Goal: Information Seeking & Learning: Learn about a topic

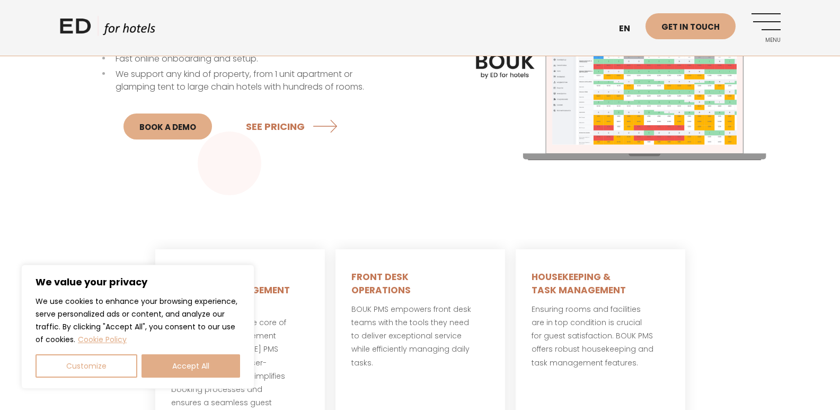
scroll to position [530, 0]
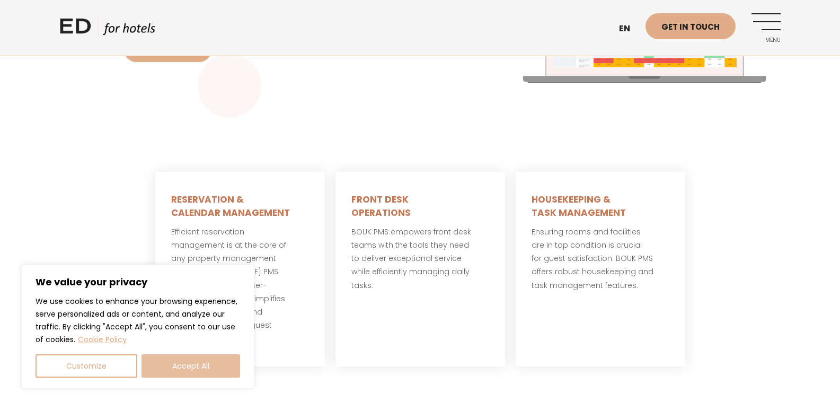
click at [204, 370] on button "Accept All" at bounding box center [191, 365] width 99 height 23
checkbox input "true"
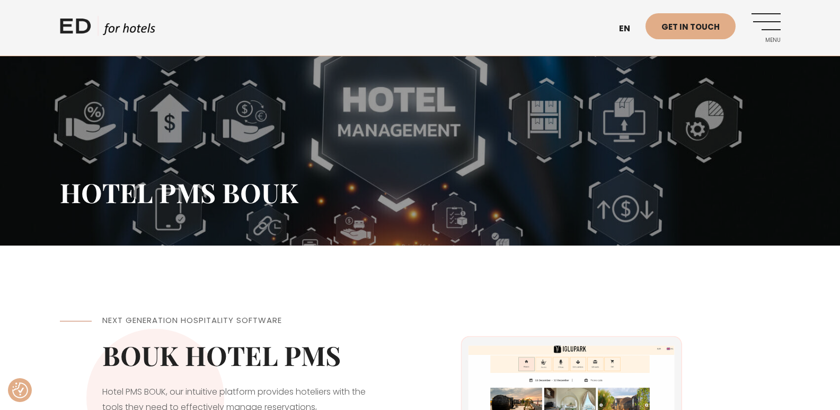
scroll to position [0, 0]
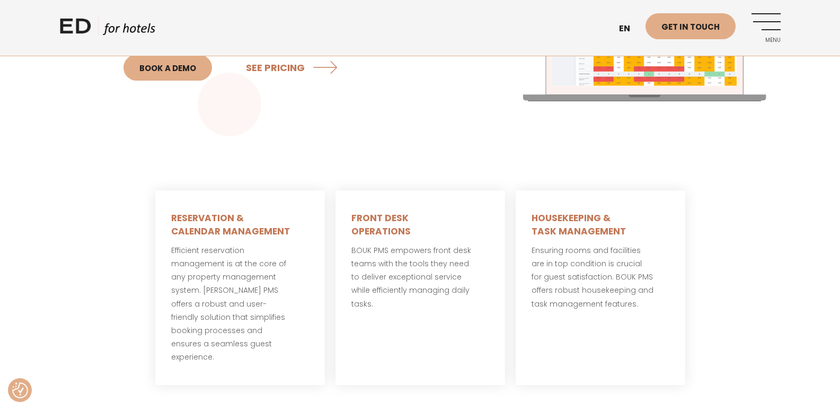
scroll to position [530, 0]
